Goal: Find specific fact: Find contact information

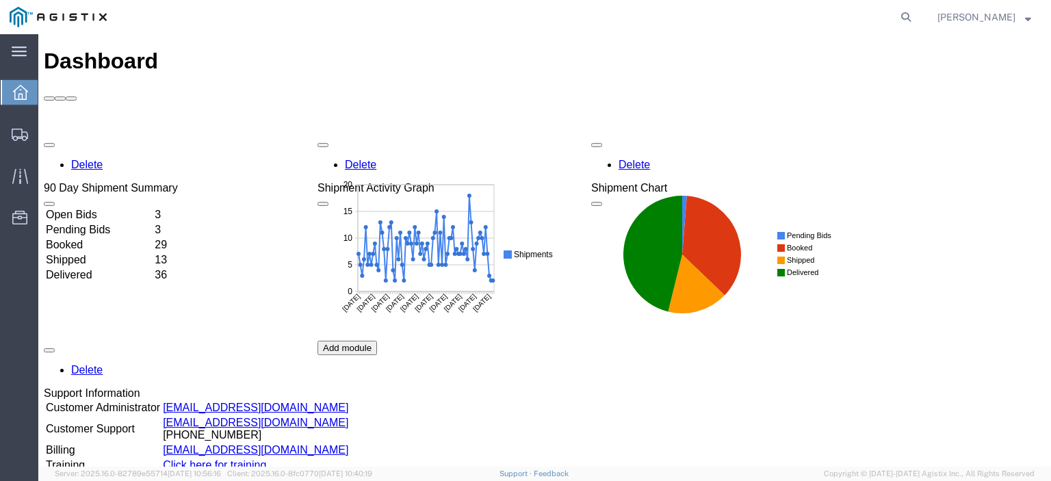
click at [838, 15] on agx-global-search at bounding box center [699, 17] width 438 height 34
click at [731, 13] on agx-global-search at bounding box center [699, 17] width 438 height 34
click at [703, 7] on agx-global-search at bounding box center [699, 17] width 438 height 34
click at [663, 12] on agx-global-search at bounding box center [699, 17] width 438 height 34
click at [915, 15] on icon at bounding box center [905, 17] width 19 height 19
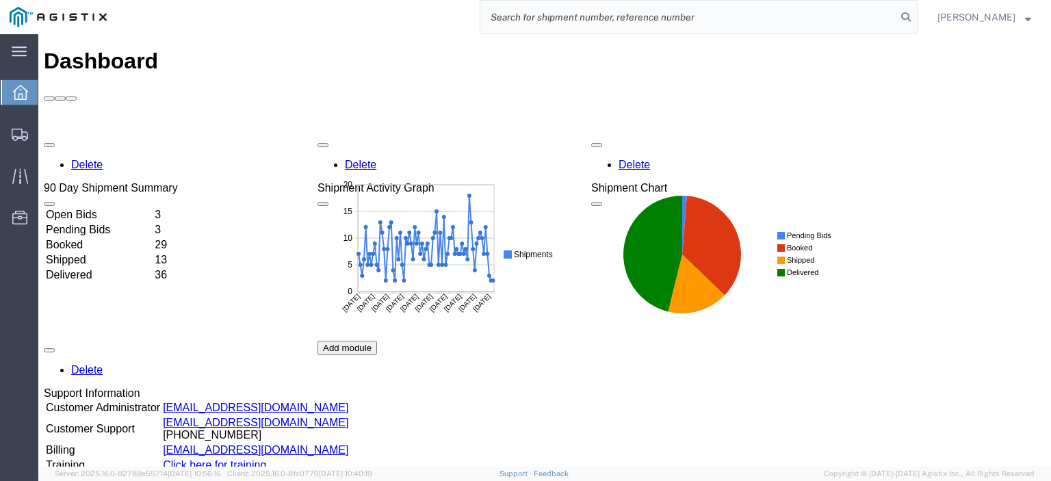
paste input "56439784"
type input "56439784"
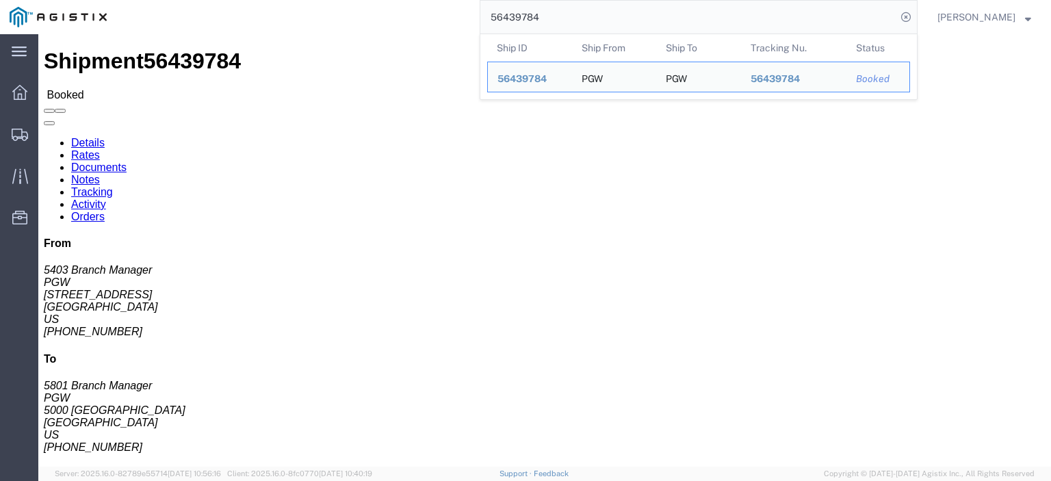
drag, startPoint x: 13, startPoint y: 209, endPoint x: 161, endPoint y: 226, distance: 149.5
click div "Ship From PGW (5403 Branch Manager) [STREET_ADDRESS] [PHONE_NUMBER] [EMAIL_ADDR…"
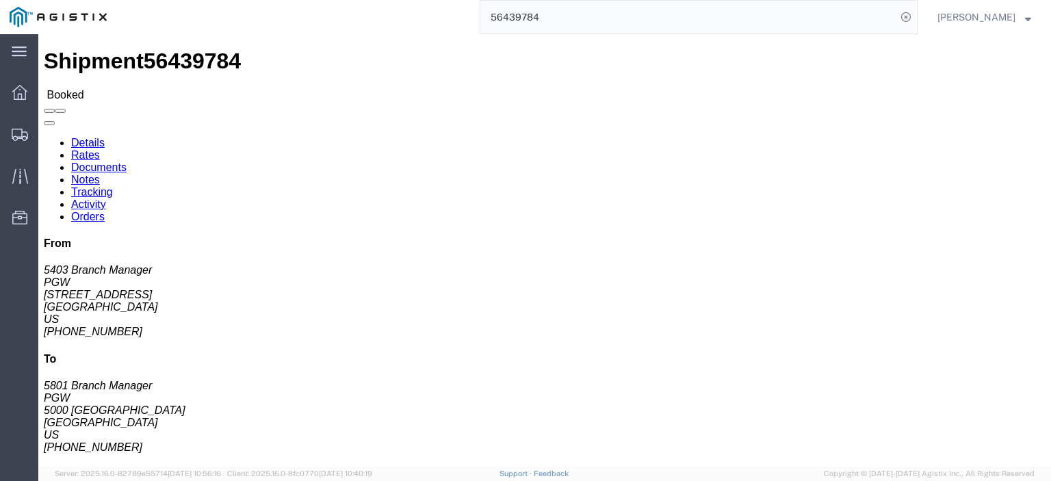
copy address "[EMAIL_ADDRESS][DOMAIN_NAME]"
drag, startPoint x: 196, startPoint y: 211, endPoint x: 380, endPoint y: 211, distance: 184.1
click div "Ship From PGW (5403 Branch Manager) [STREET_ADDRESS] [PHONE_NUMBER] [EMAIL_ADDR…"
copy address "[EMAIL_ADDRESS][DOMAIN_NAME]"
